Goal: Transaction & Acquisition: Purchase product/service

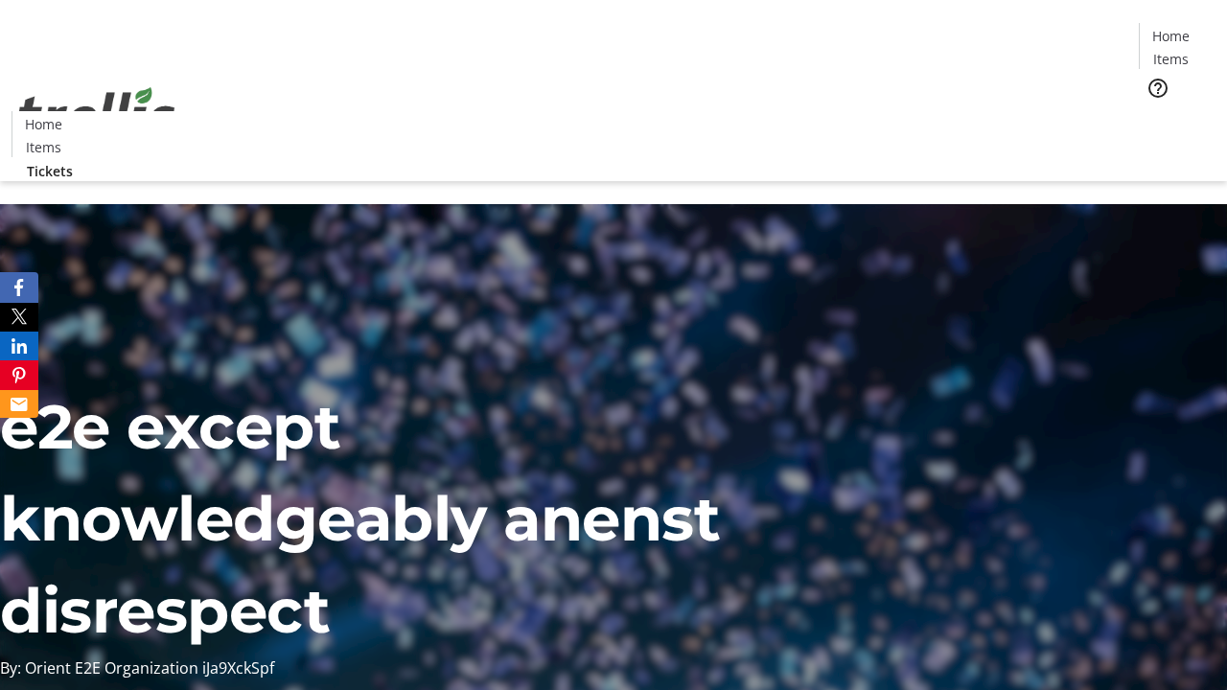
click at [1154, 111] on span "Tickets" at bounding box center [1177, 121] width 46 height 20
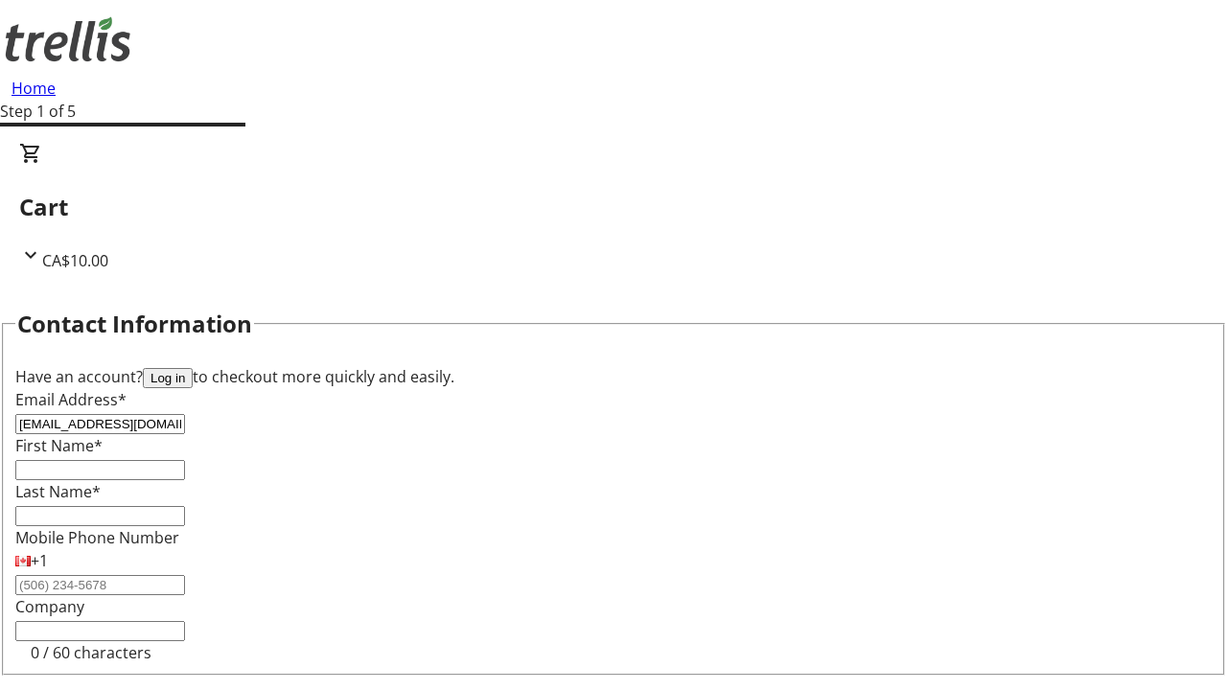
type input "[EMAIL_ADDRESS][DOMAIN_NAME]"
type input "June"
type input "[PERSON_NAME]"
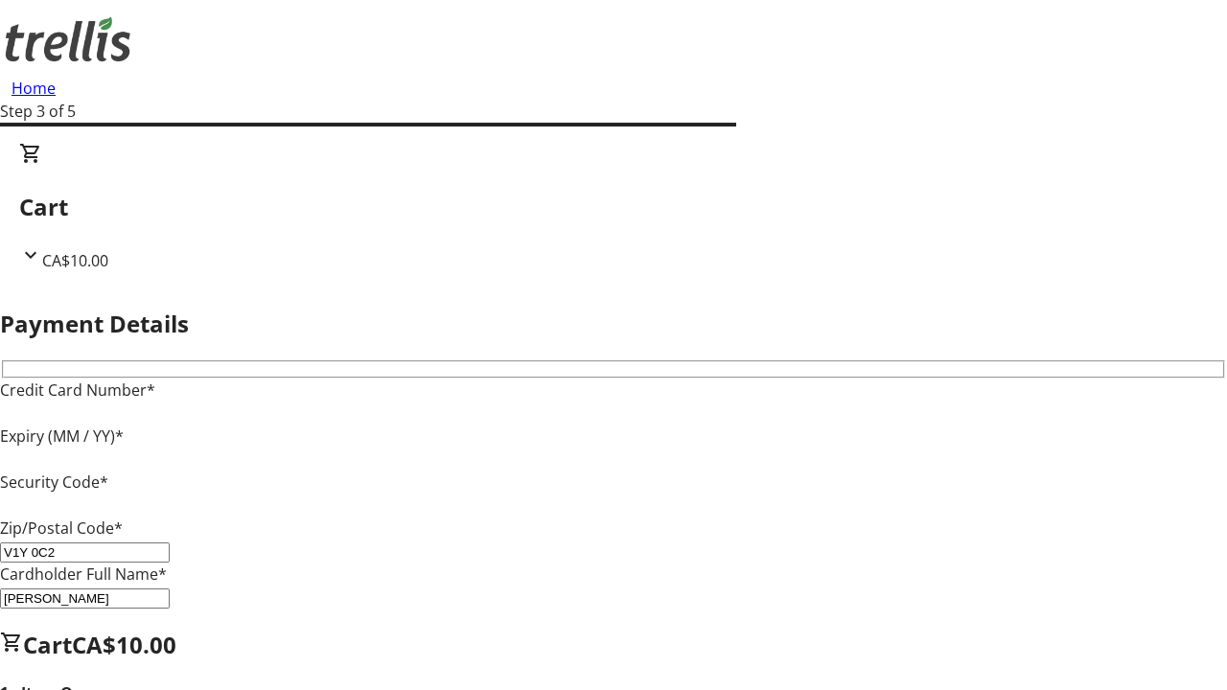
type input "V1Y 0C2"
